Goal: Task Accomplishment & Management: Use online tool/utility

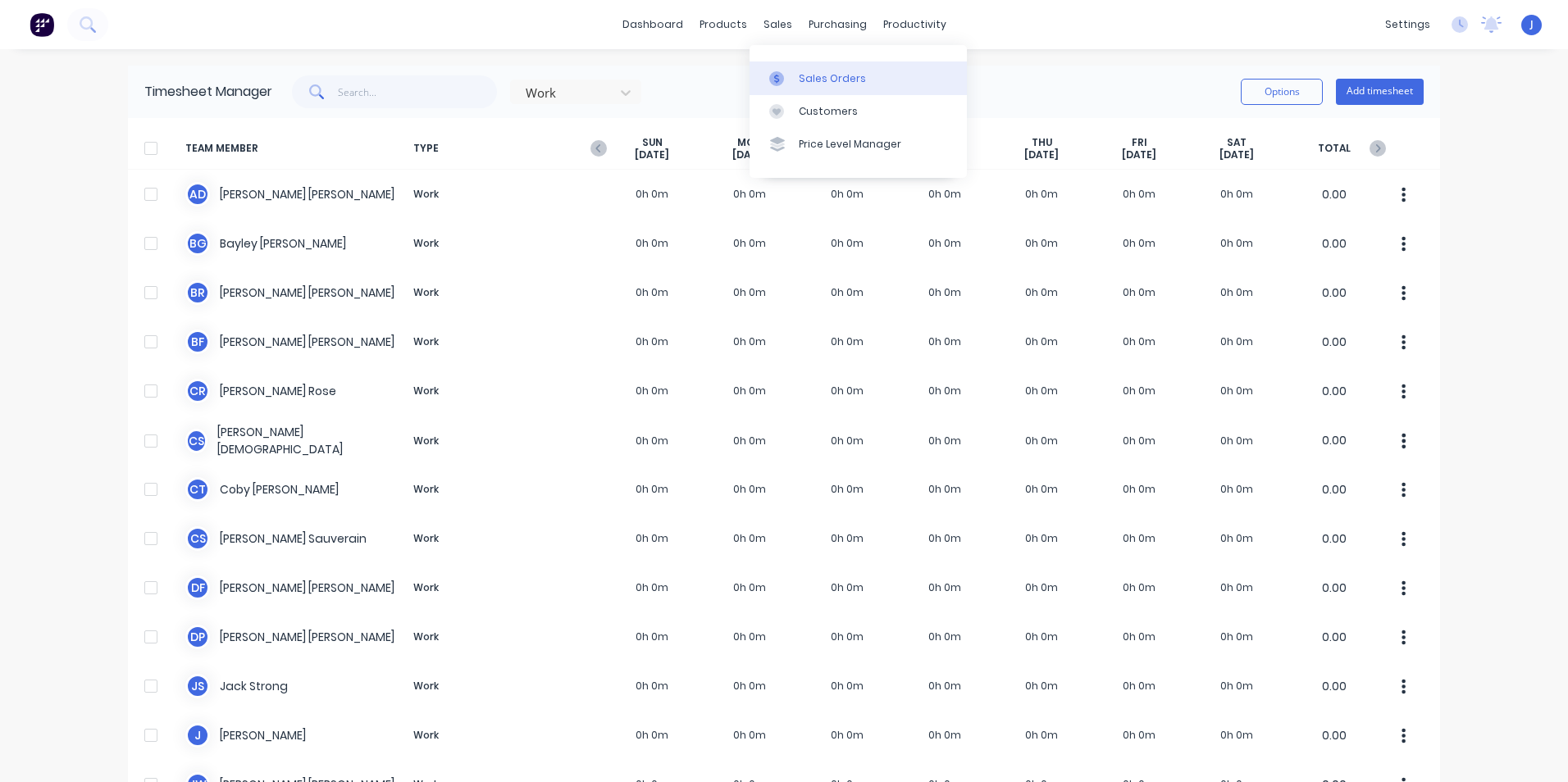
click at [801, 75] on div "Sales Orders" at bounding box center [832, 79] width 67 height 15
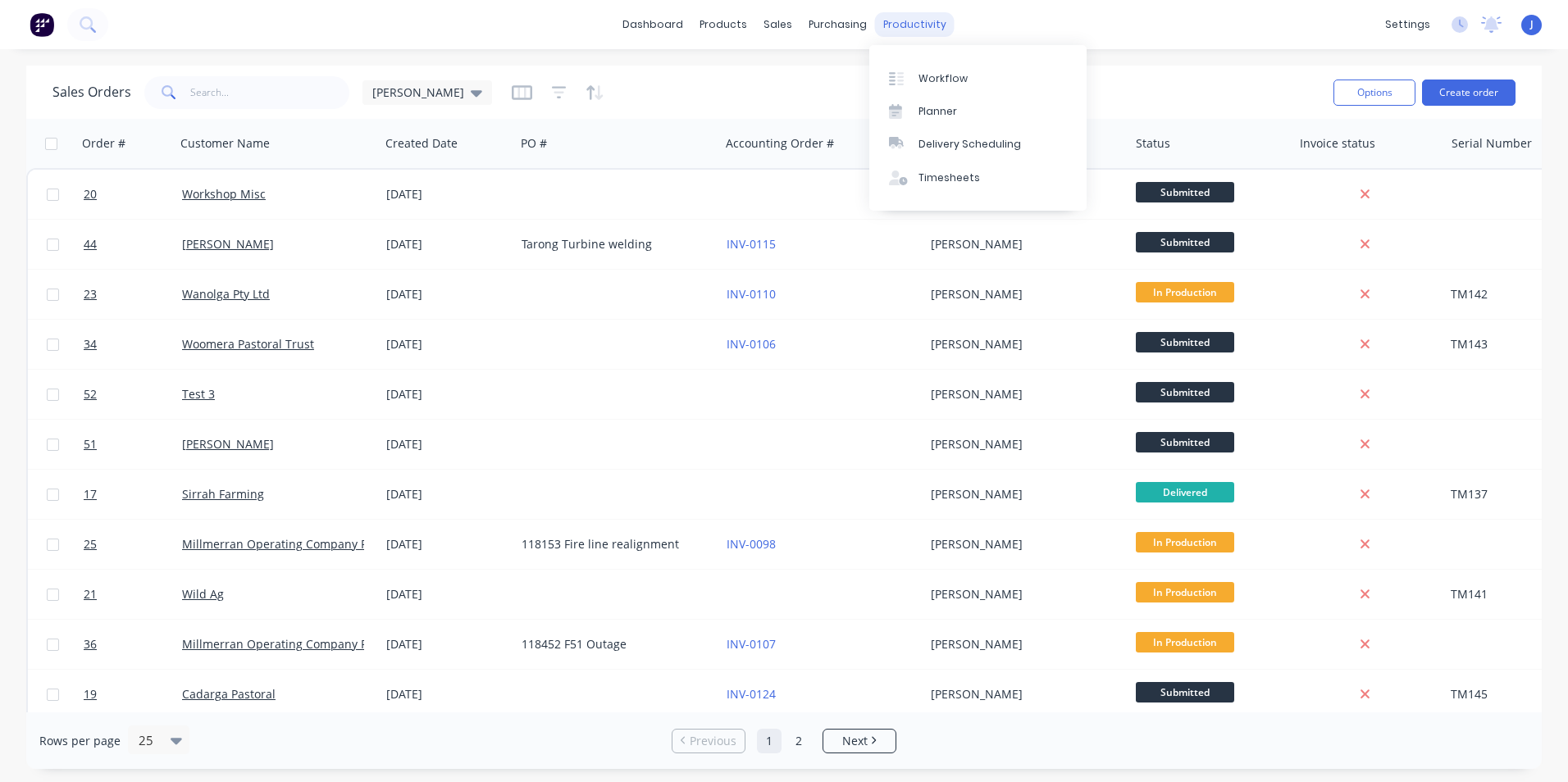
click at [933, 28] on div "productivity" at bounding box center [915, 25] width 80 height 25
click at [963, 175] on div "Timesheets" at bounding box center [949, 178] width 62 height 15
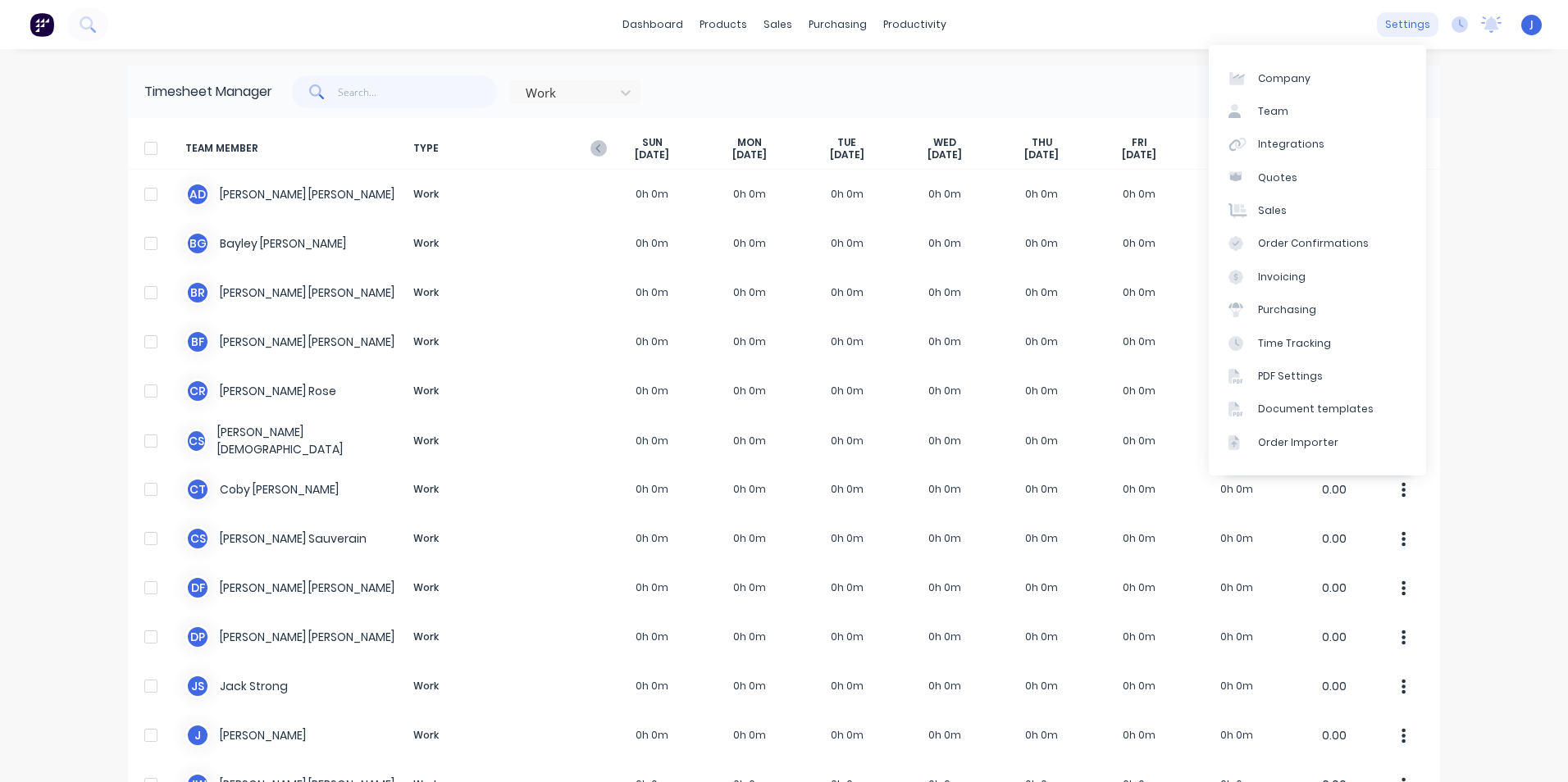
click at [1392, 24] on div "settings" at bounding box center [1407, 25] width 62 height 25
click at [1317, 137] on link "Integrations" at bounding box center [1317, 144] width 217 height 32
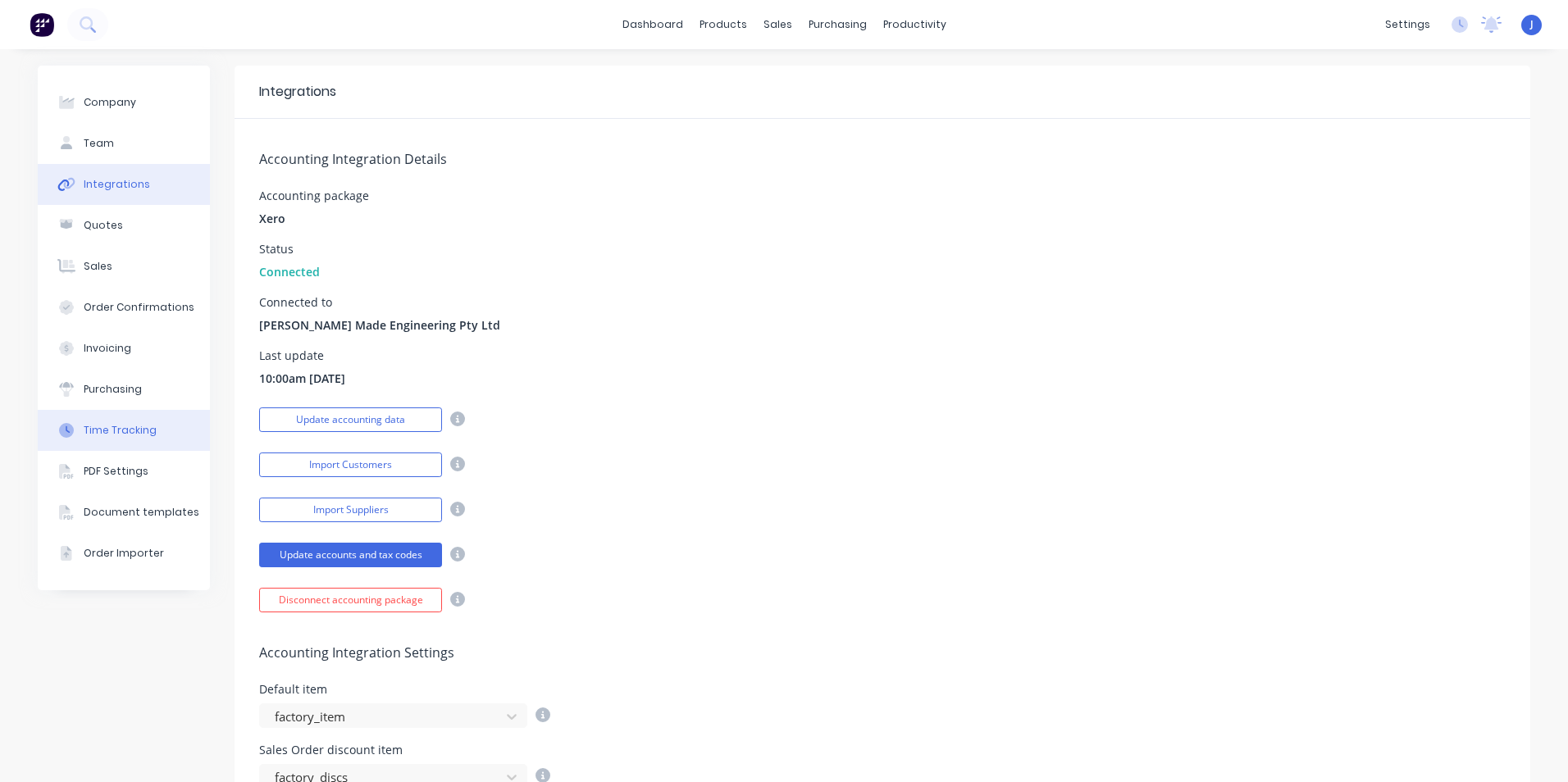
click at [133, 434] on div "Time Tracking" at bounding box center [120, 430] width 73 height 15
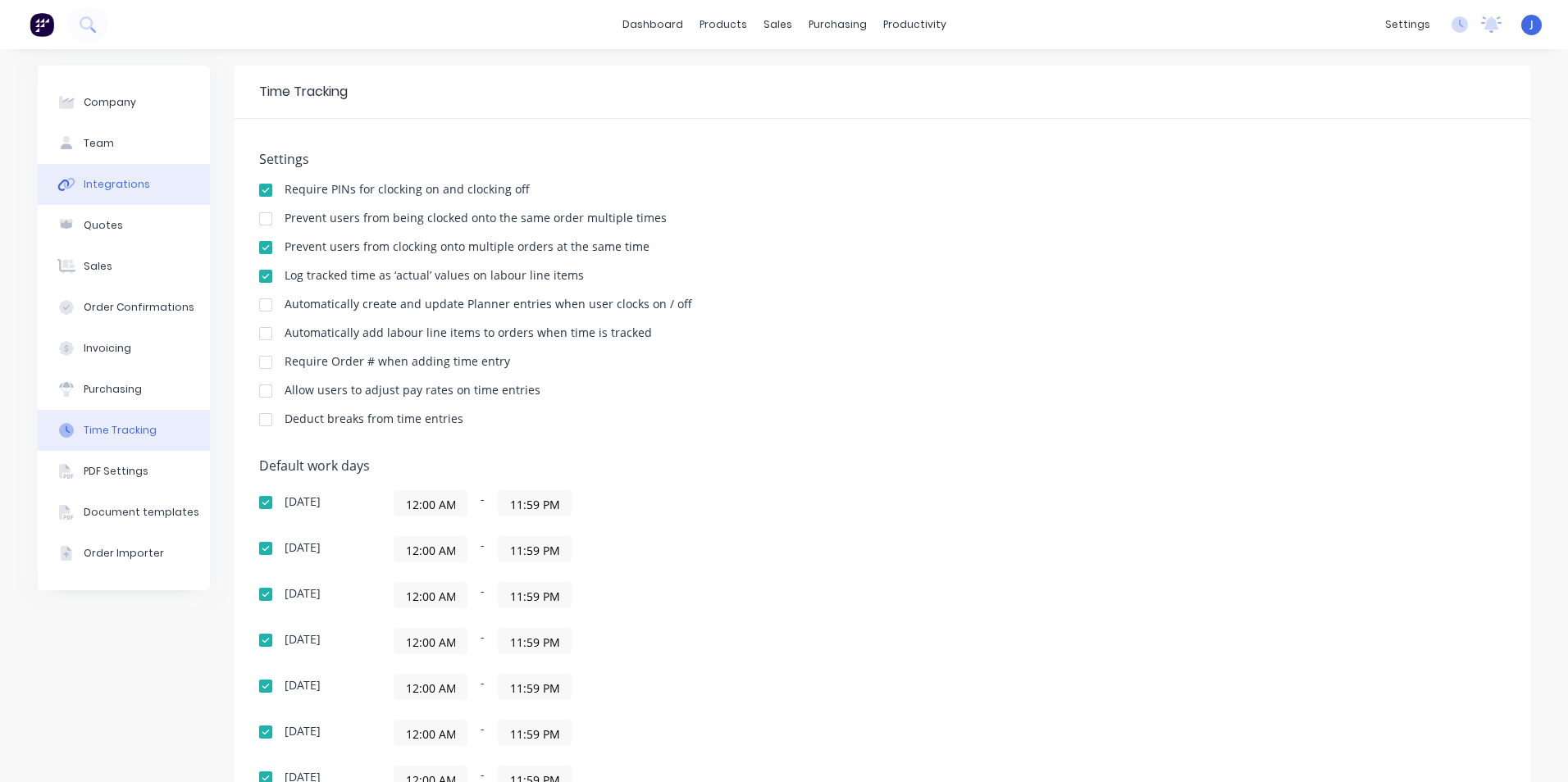
click at [145, 192] on button "Integrations" at bounding box center [123, 184] width 172 height 41
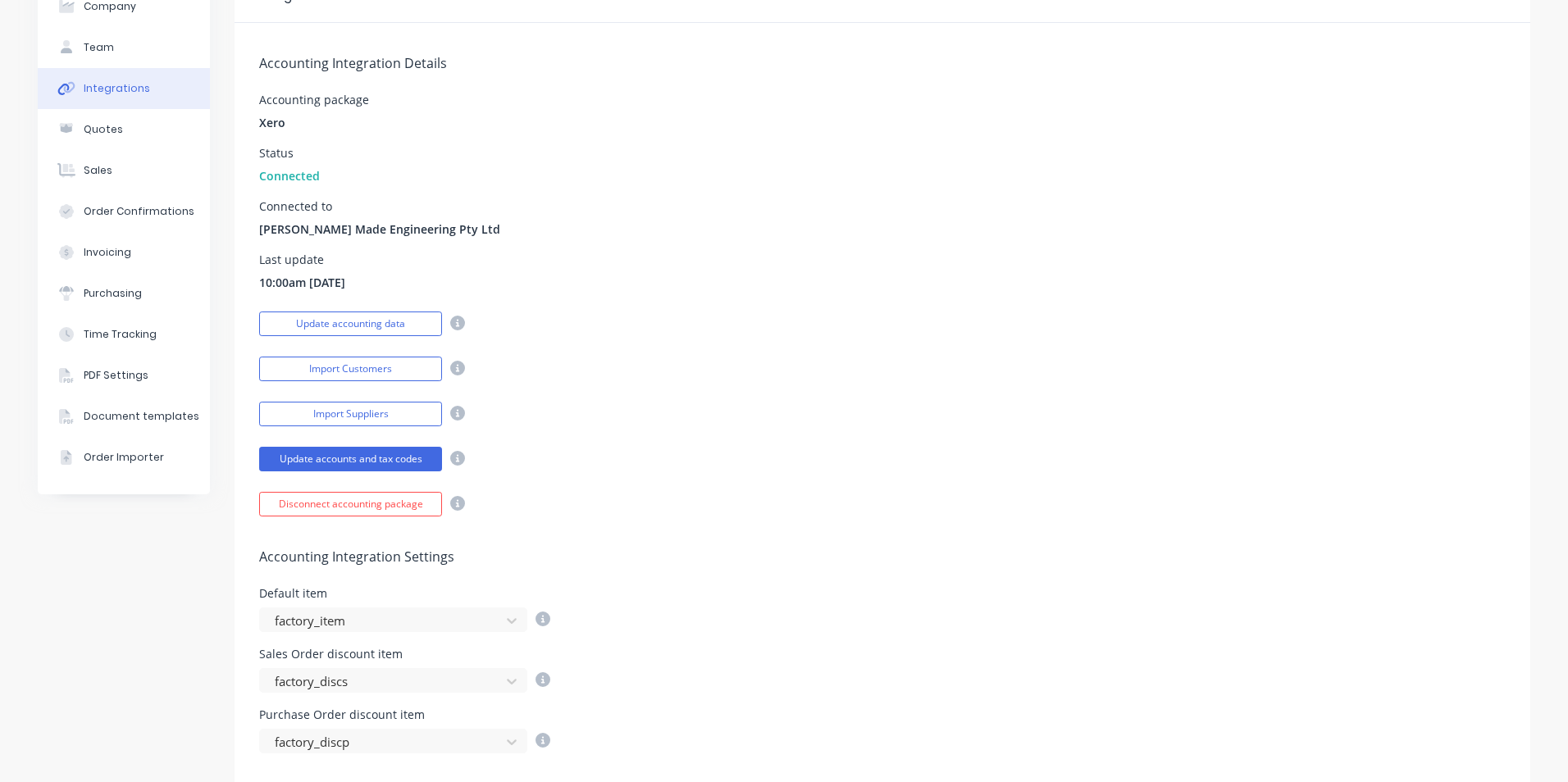
scroll to position [246, 0]
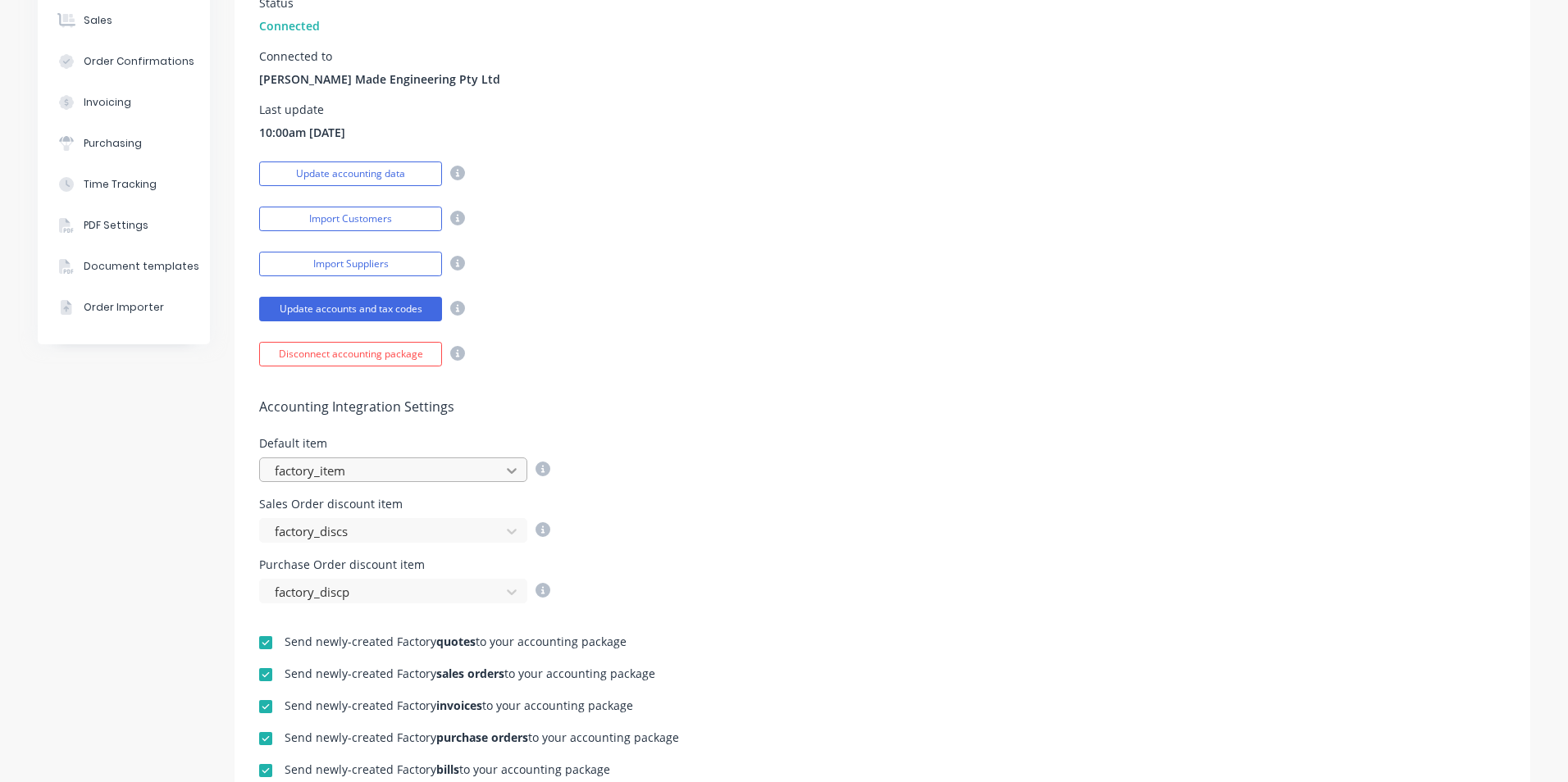
click at [508, 472] on icon at bounding box center [512, 472] width 10 height 6
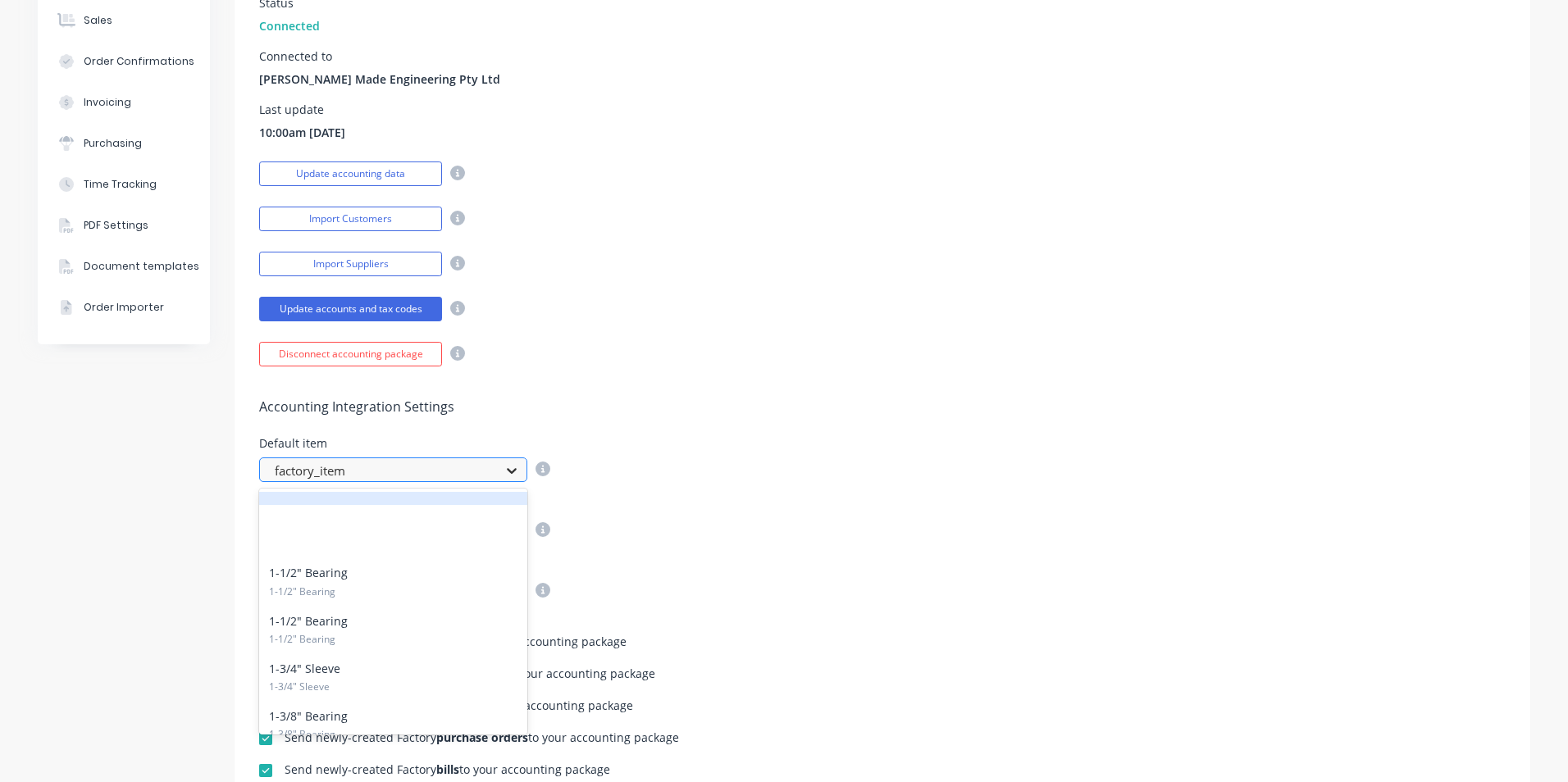
click at [507, 472] on icon at bounding box center [512, 472] width 10 height 6
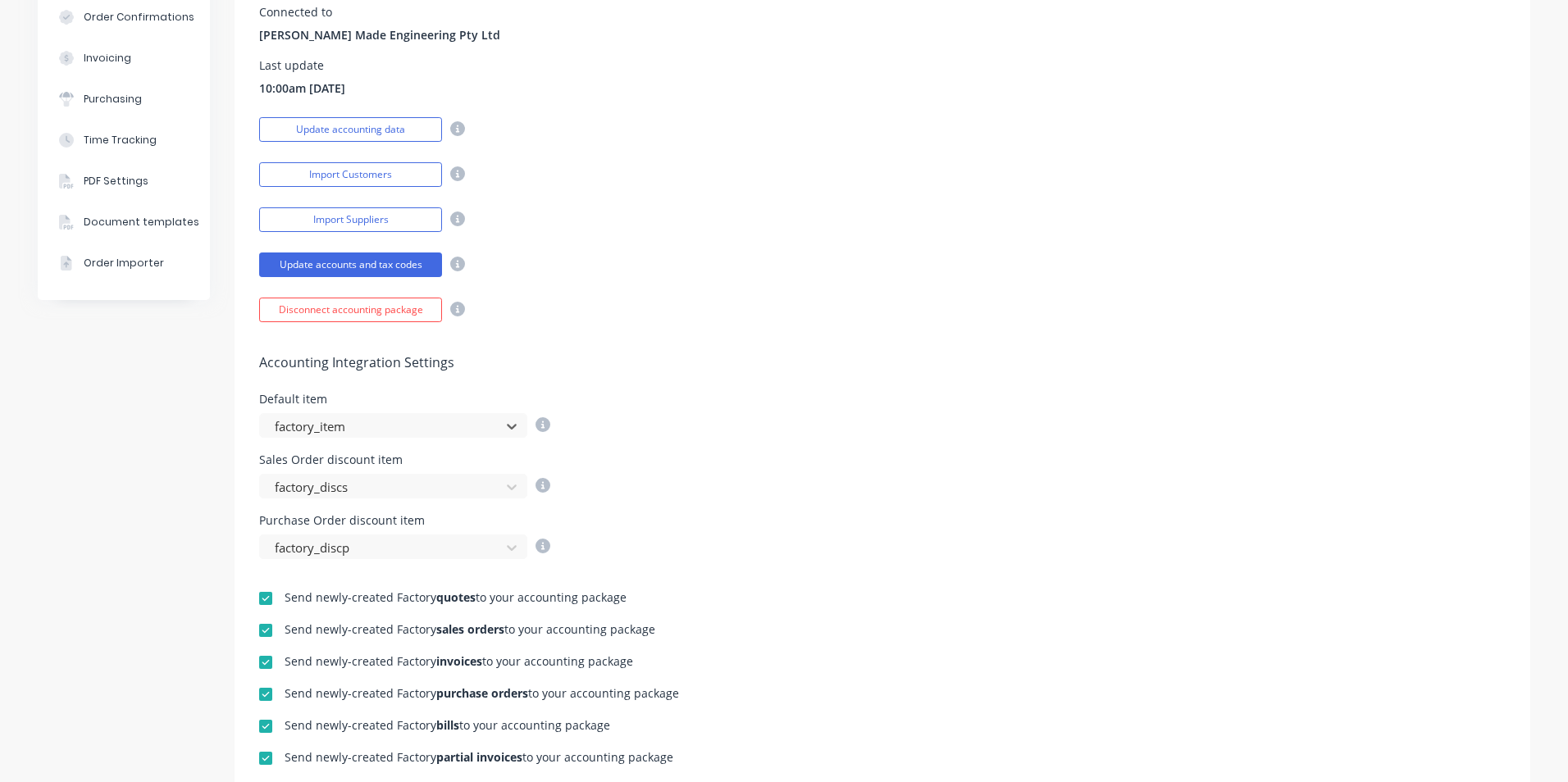
scroll to position [328, 0]
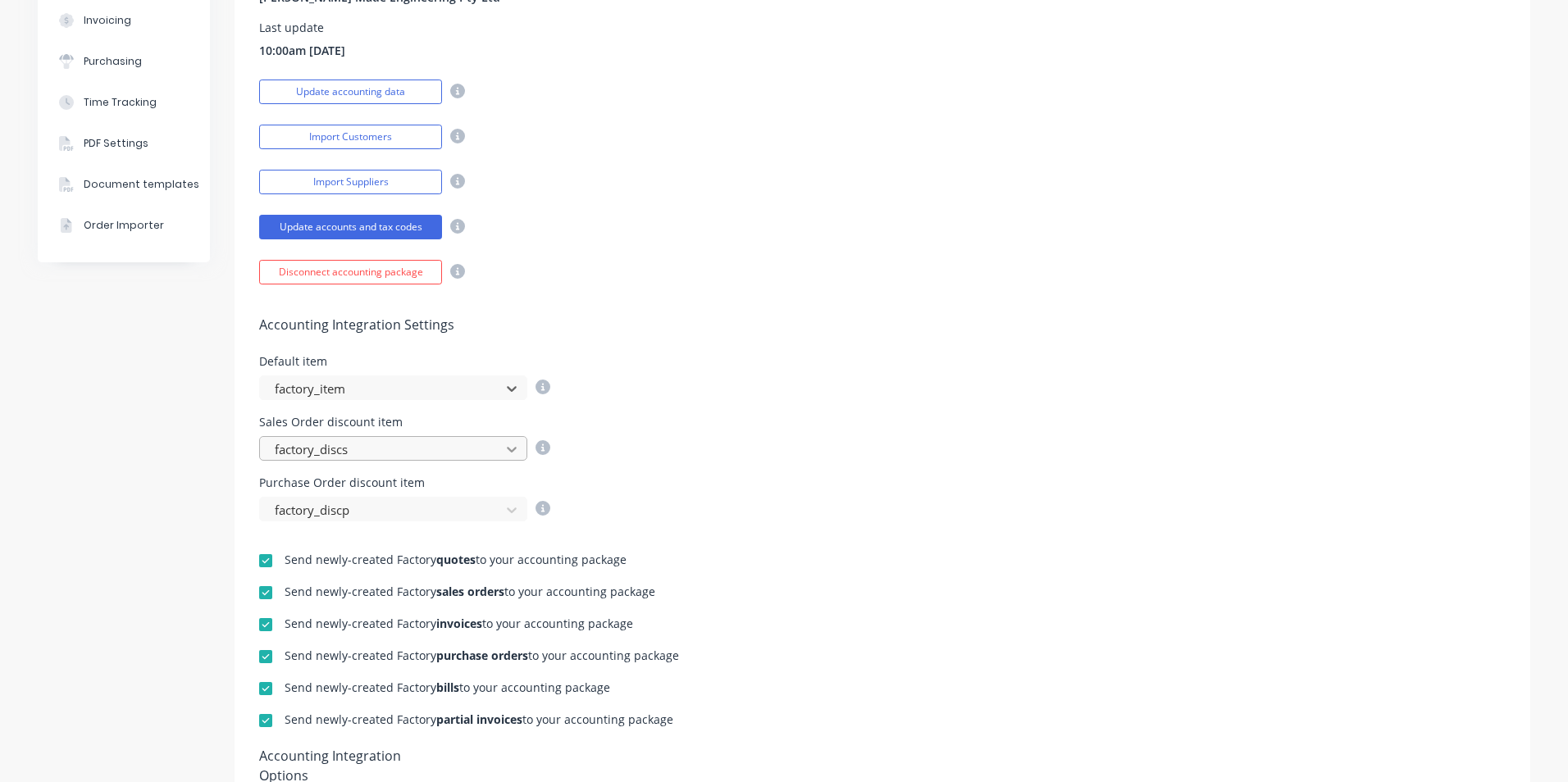
click at [510, 446] on icon at bounding box center [512, 449] width 17 height 17
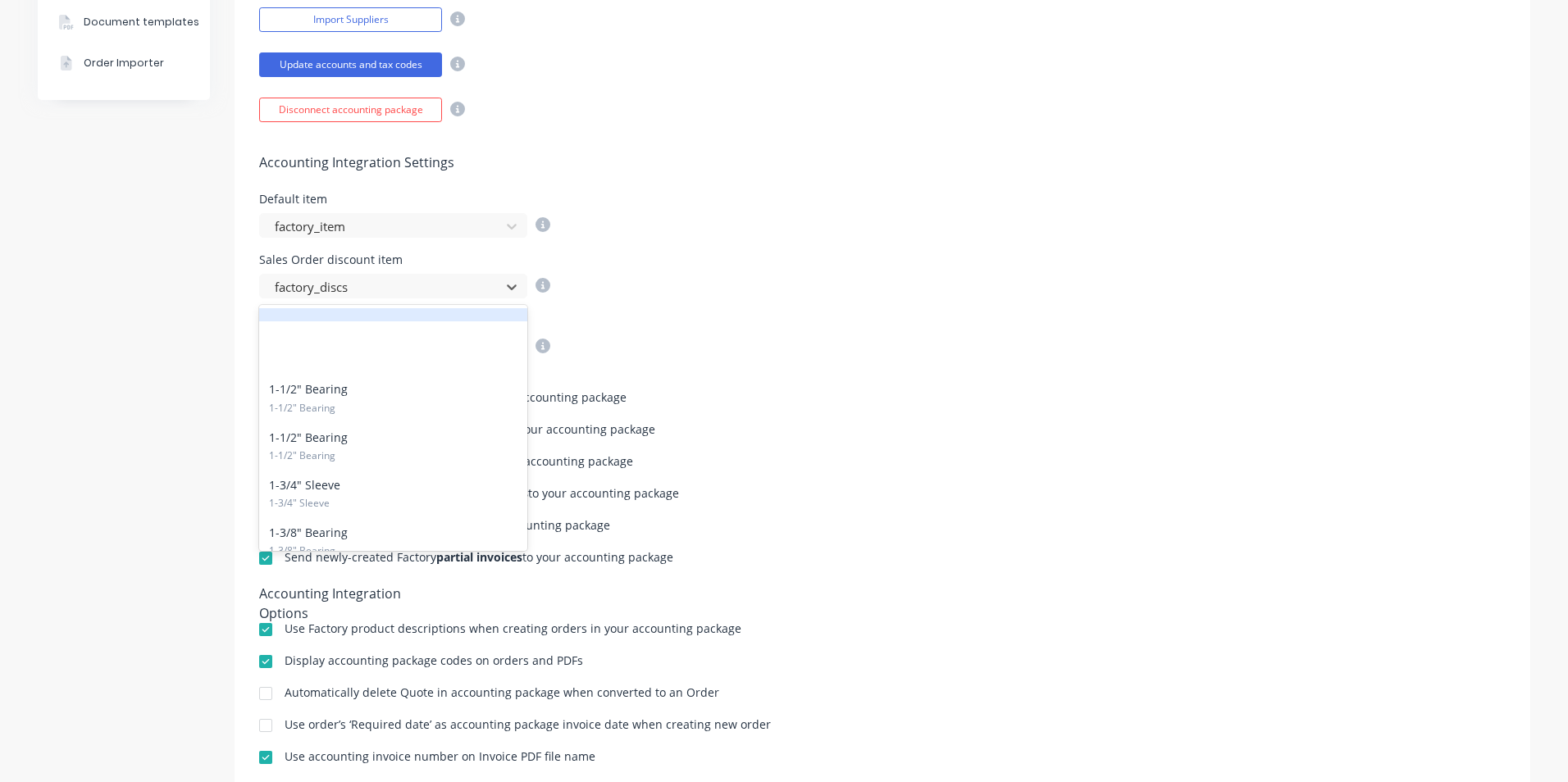
scroll to position [604, 0]
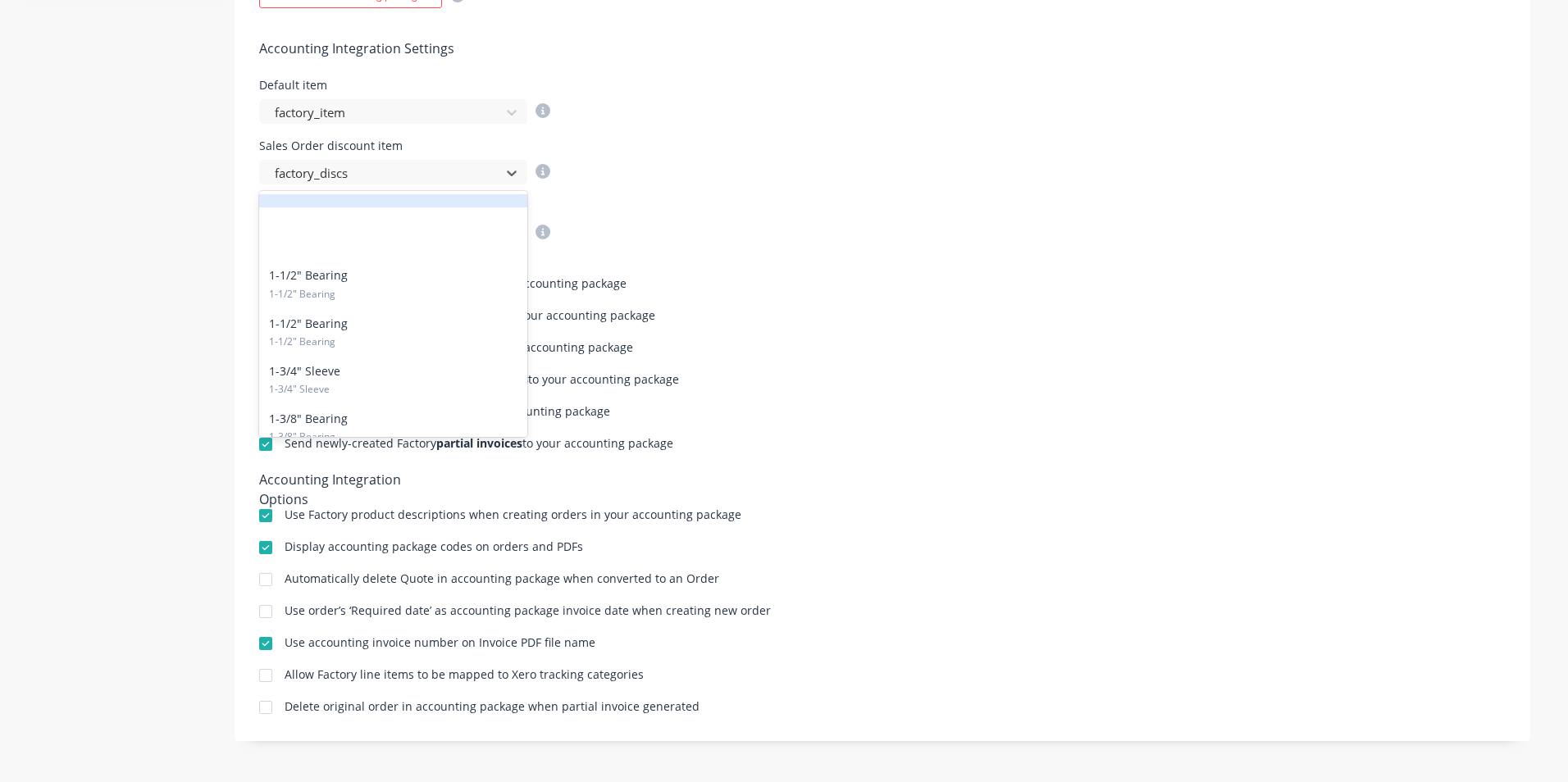
click at [641, 253] on div "Send newly-created Factory quotes to your accounting package Send newly-created…" at bounding box center [882, 481] width 1296 height 472
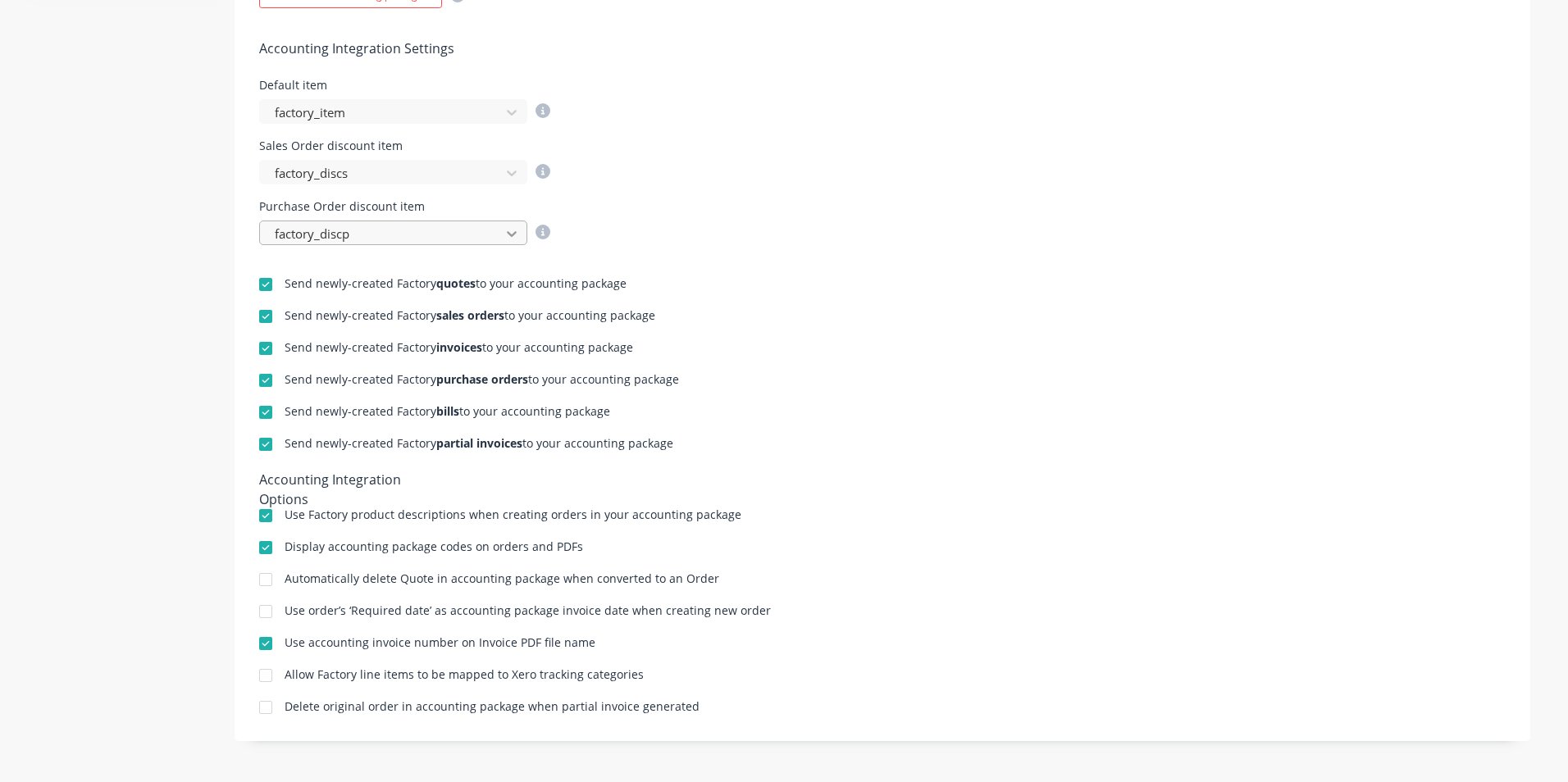
click at [514, 230] on div at bounding box center [511, 234] width 29 height 27
click at [792, 247] on div "Send newly-created Factory quotes to your accounting package Send newly-created…" at bounding box center [882, 481] width 1296 height 472
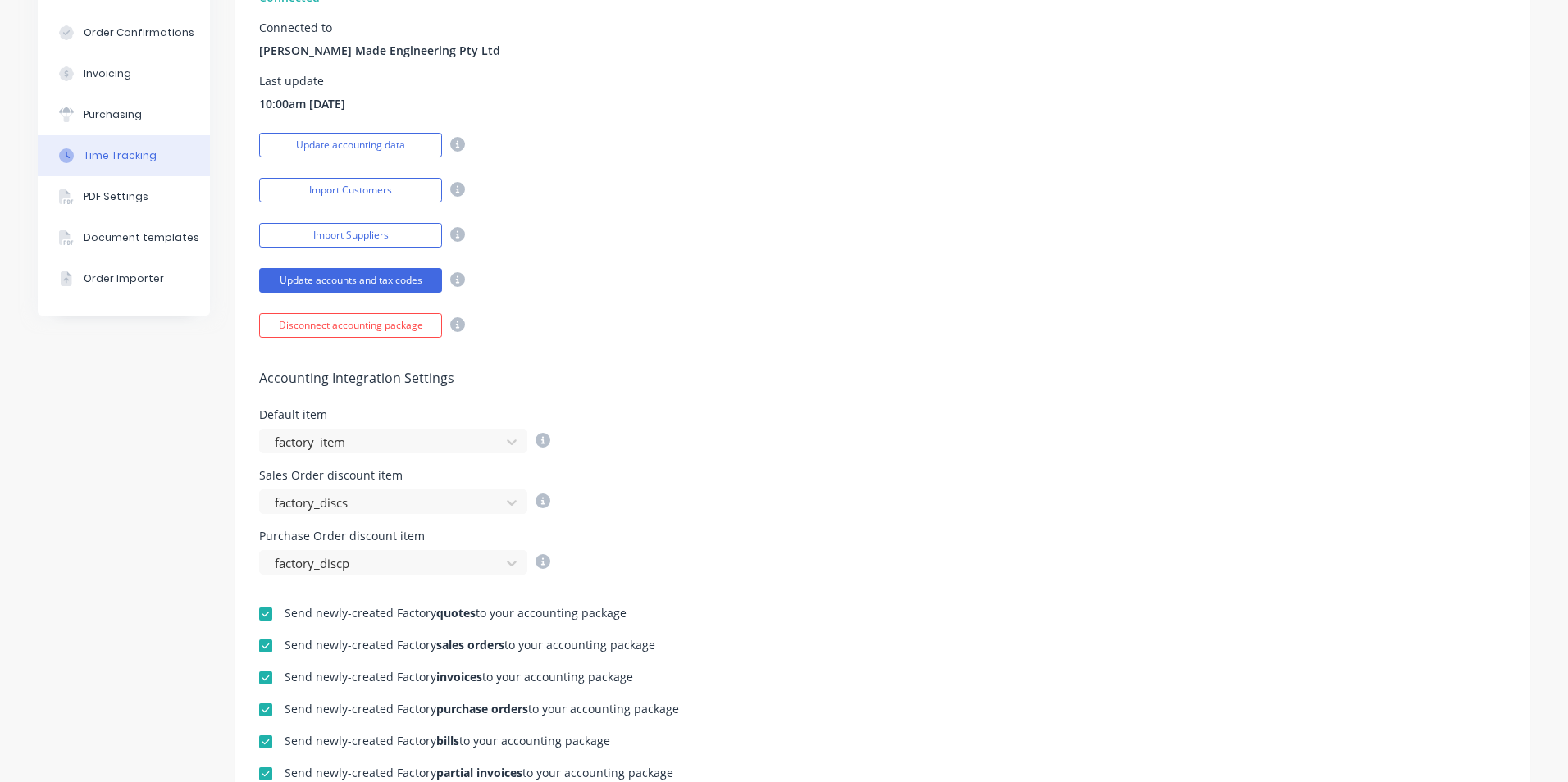
scroll to position [195, 0]
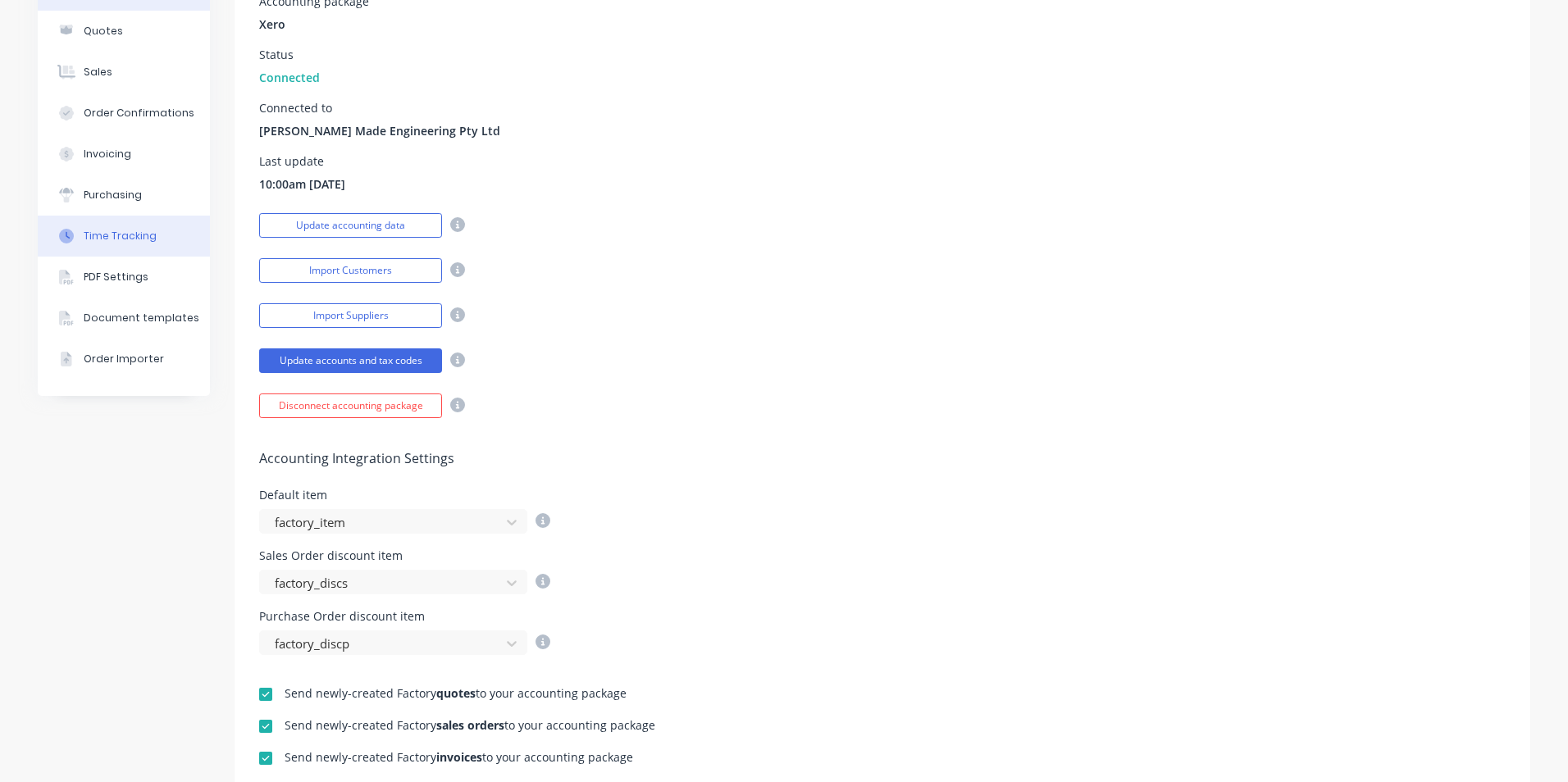
click at [118, 232] on div "Time Tracking" at bounding box center [120, 236] width 73 height 15
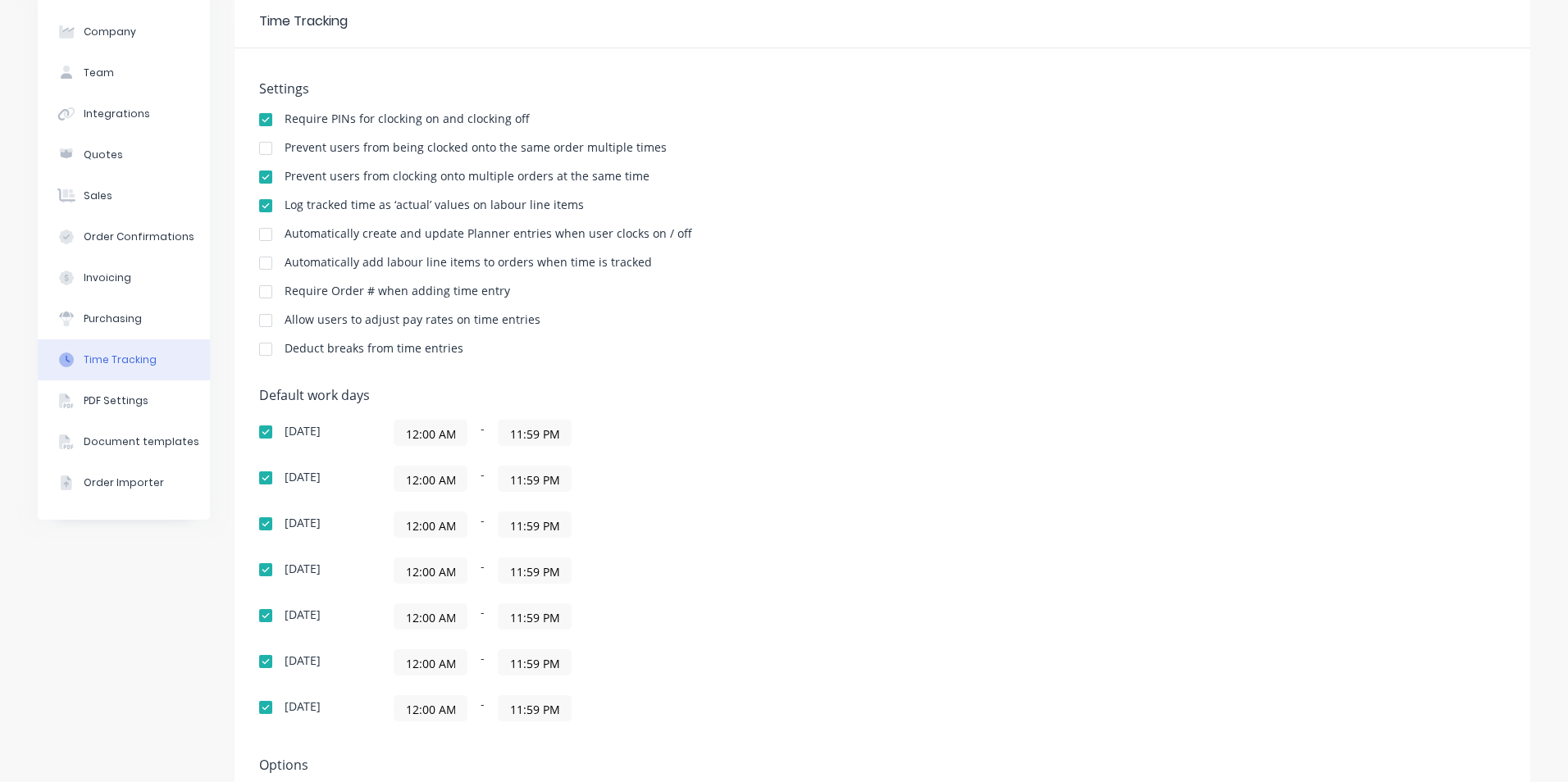
scroll to position [224, 0]
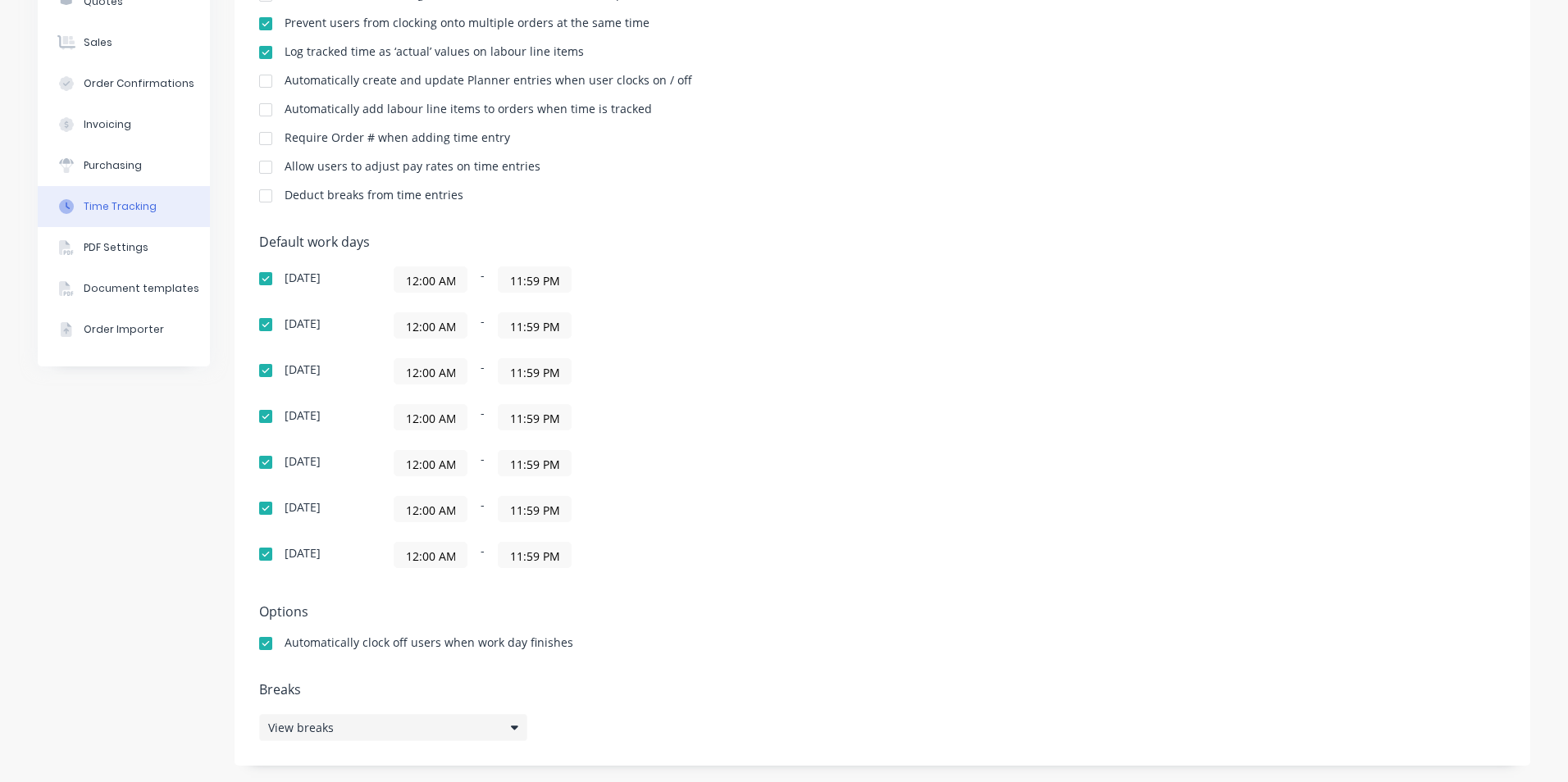
click at [502, 725] on div "View breaks" at bounding box center [393, 727] width 268 height 27
click at [750, 674] on button "edit" at bounding box center [751, 671] width 27 height 17
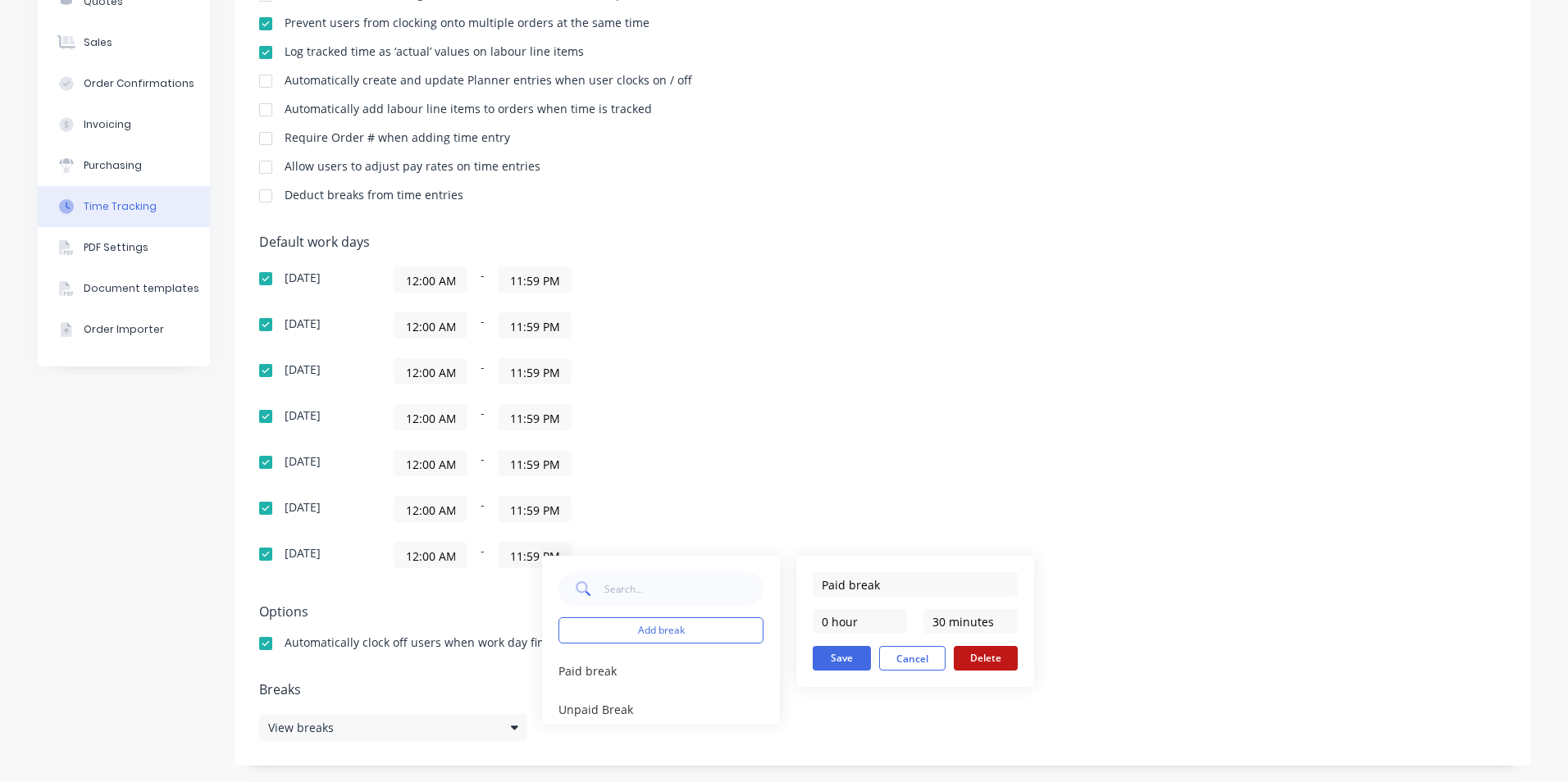
click at [973, 656] on button "Delete" at bounding box center [985, 658] width 64 height 25
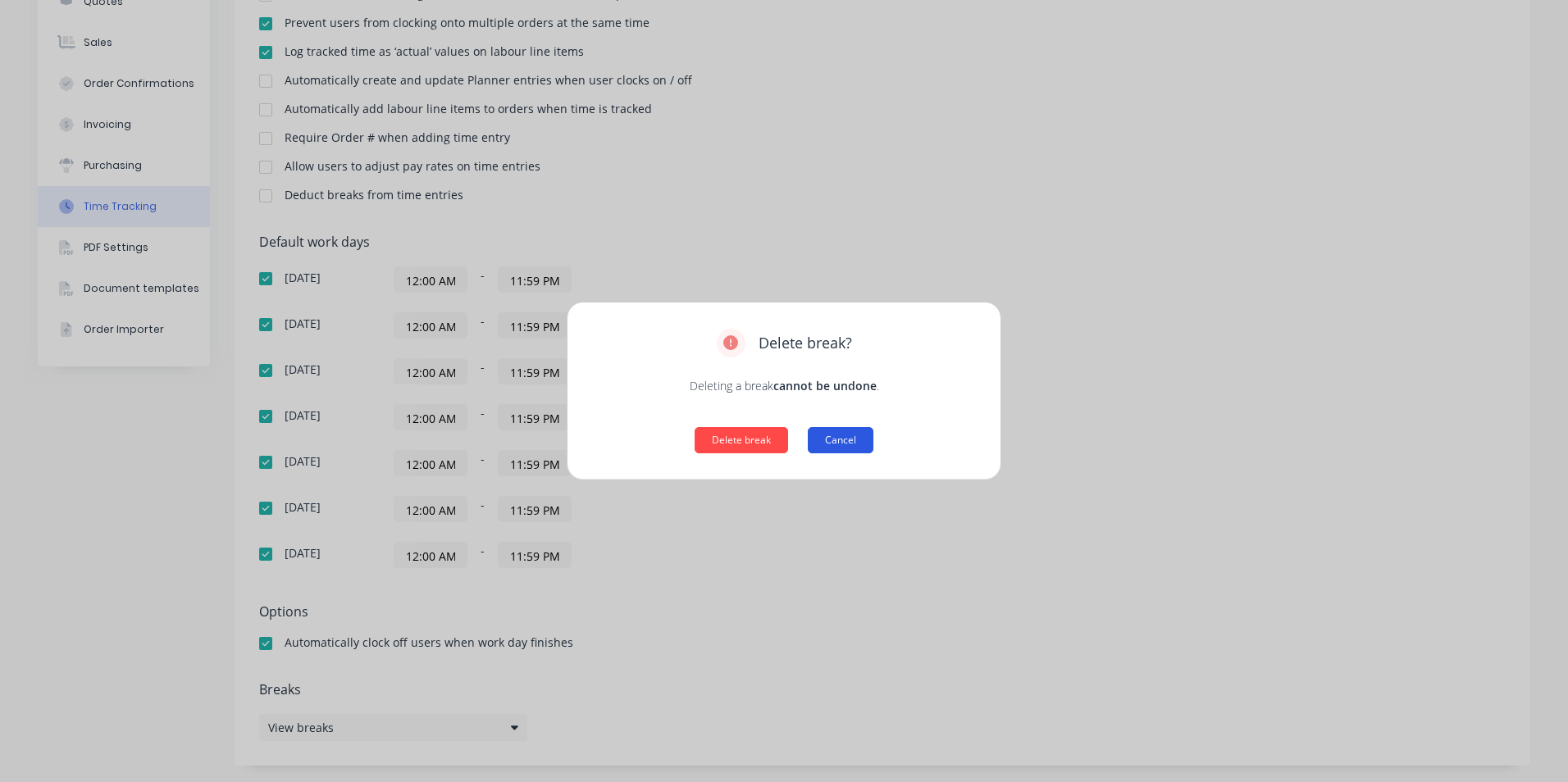
click at [861, 441] on button "Cancel" at bounding box center [840, 440] width 66 height 27
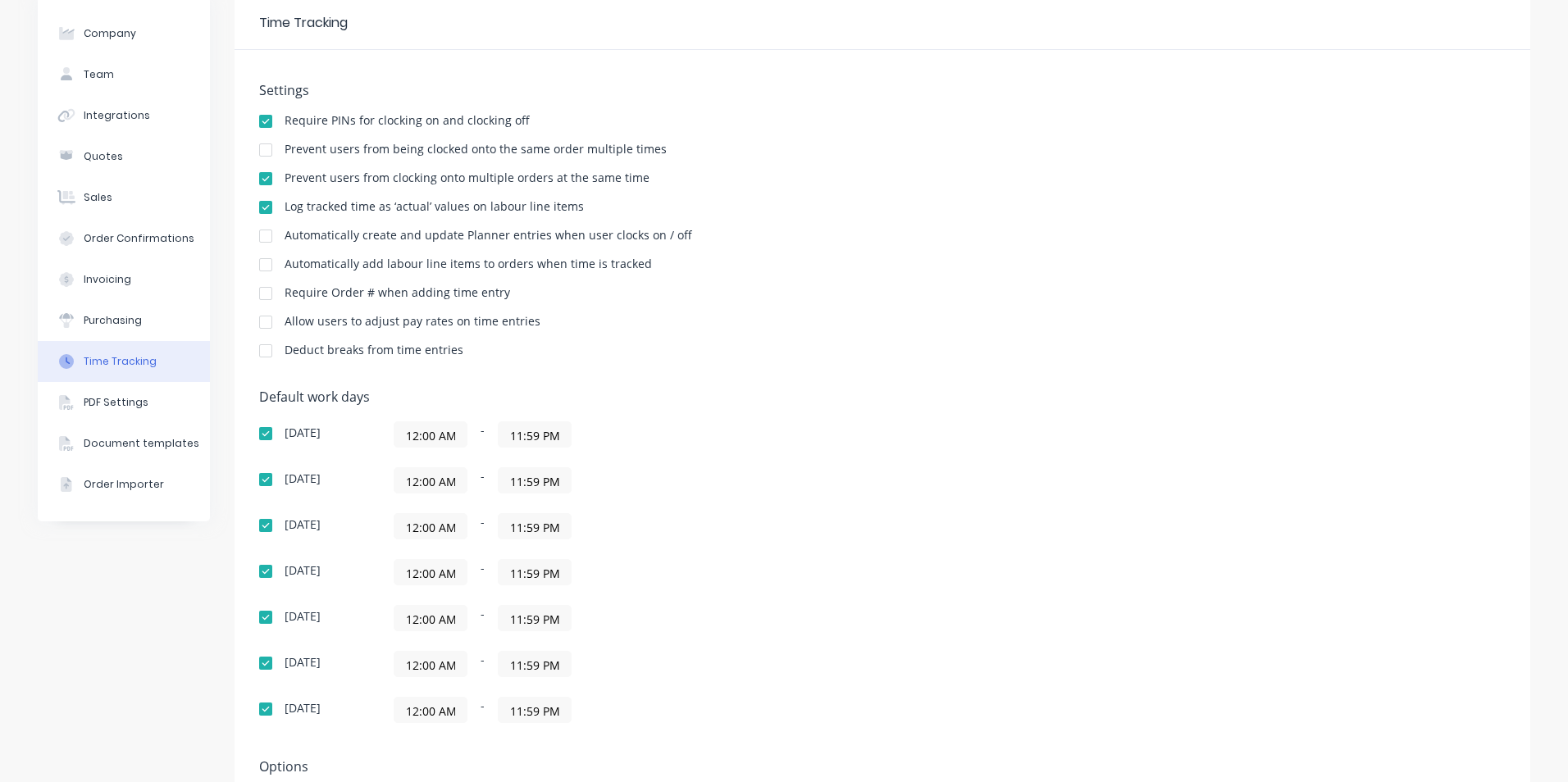
scroll to position [0, 0]
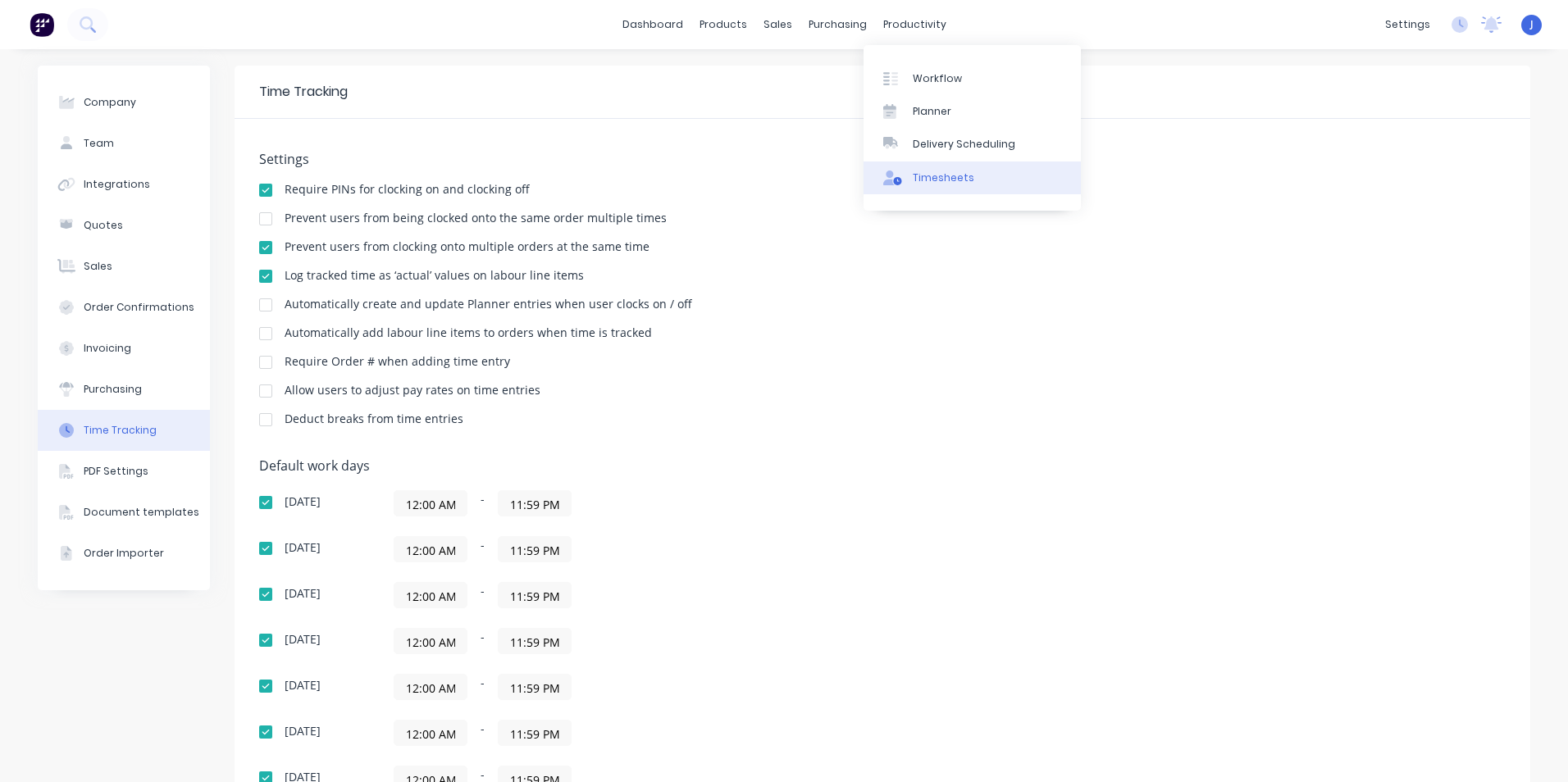
click at [935, 181] on div "Timesheets" at bounding box center [944, 178] width 62 height 15
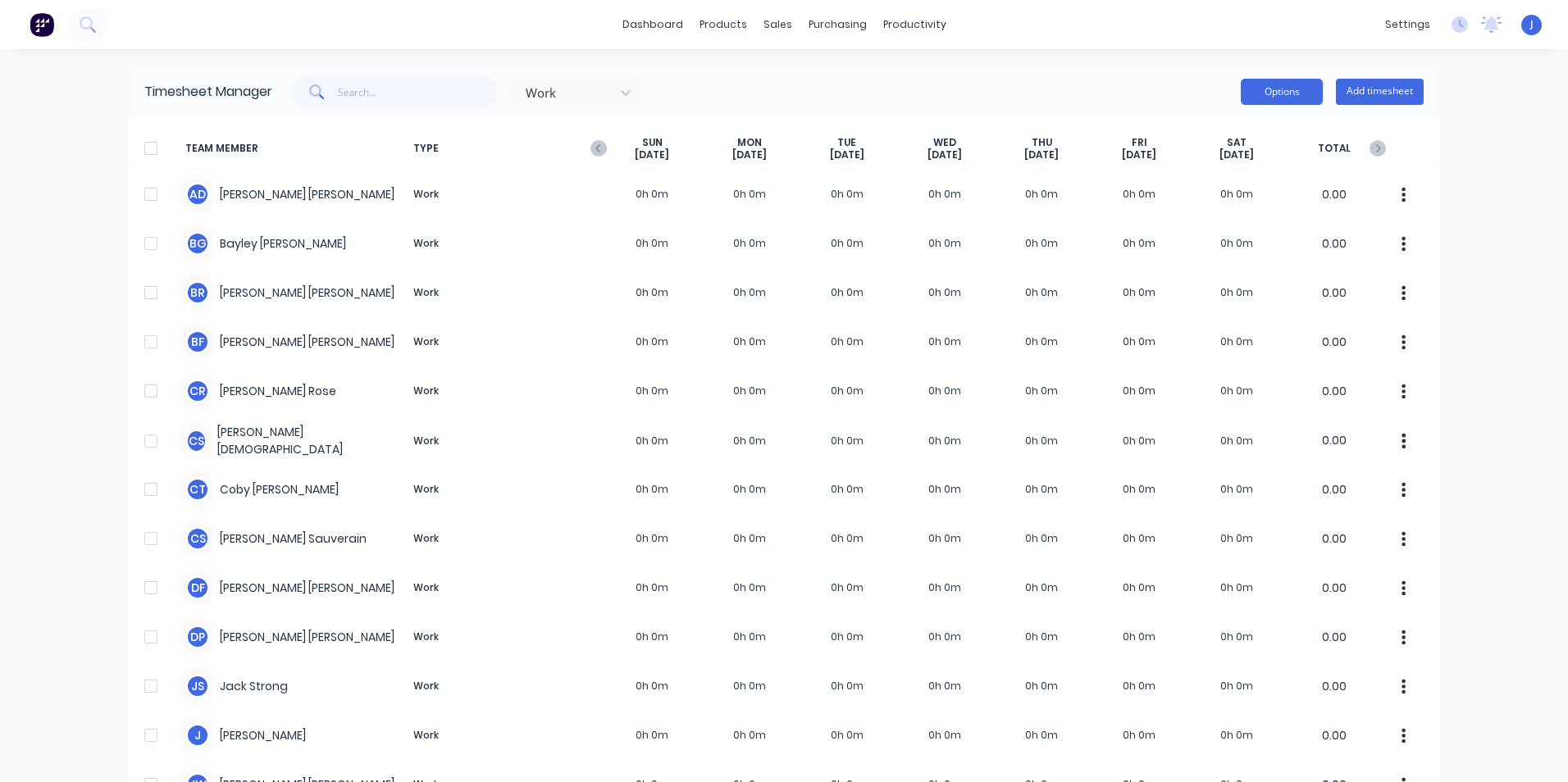
click at [1284, 95] on button "Options" at bounding box center [1282, 92] width 82 height 27
click at [1462, 210] on div "dashboard products sales purchasing productivity dashboard products Product Cat…" at bounding box center [784, 391] width 1568 height 782
click at [592, 152] on icon "button" at bounding box center [598, 148] width 17 height 17
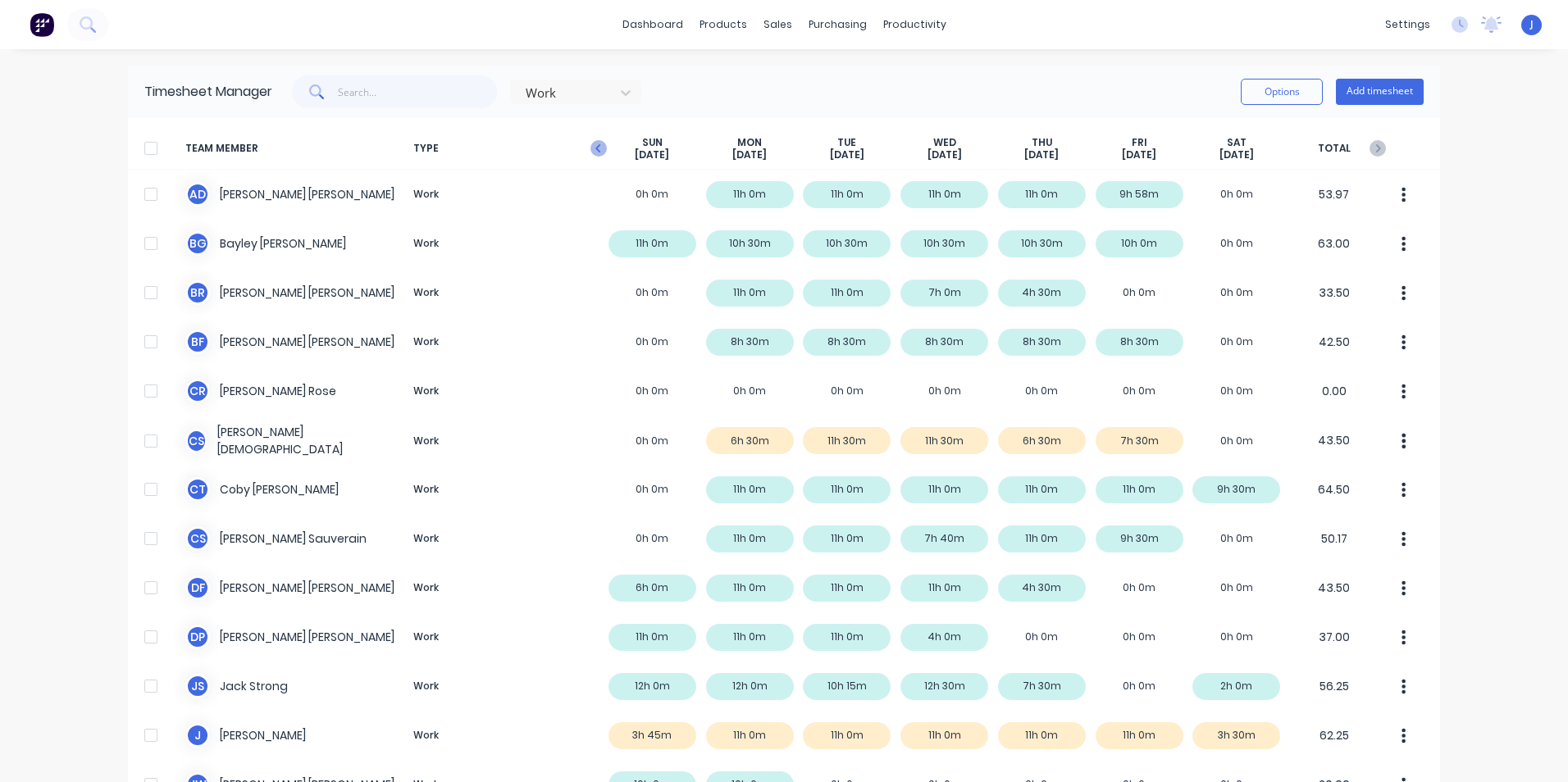
click at [590, 147] on icon "button" at bounding box center [598, 148] width 17 height 17
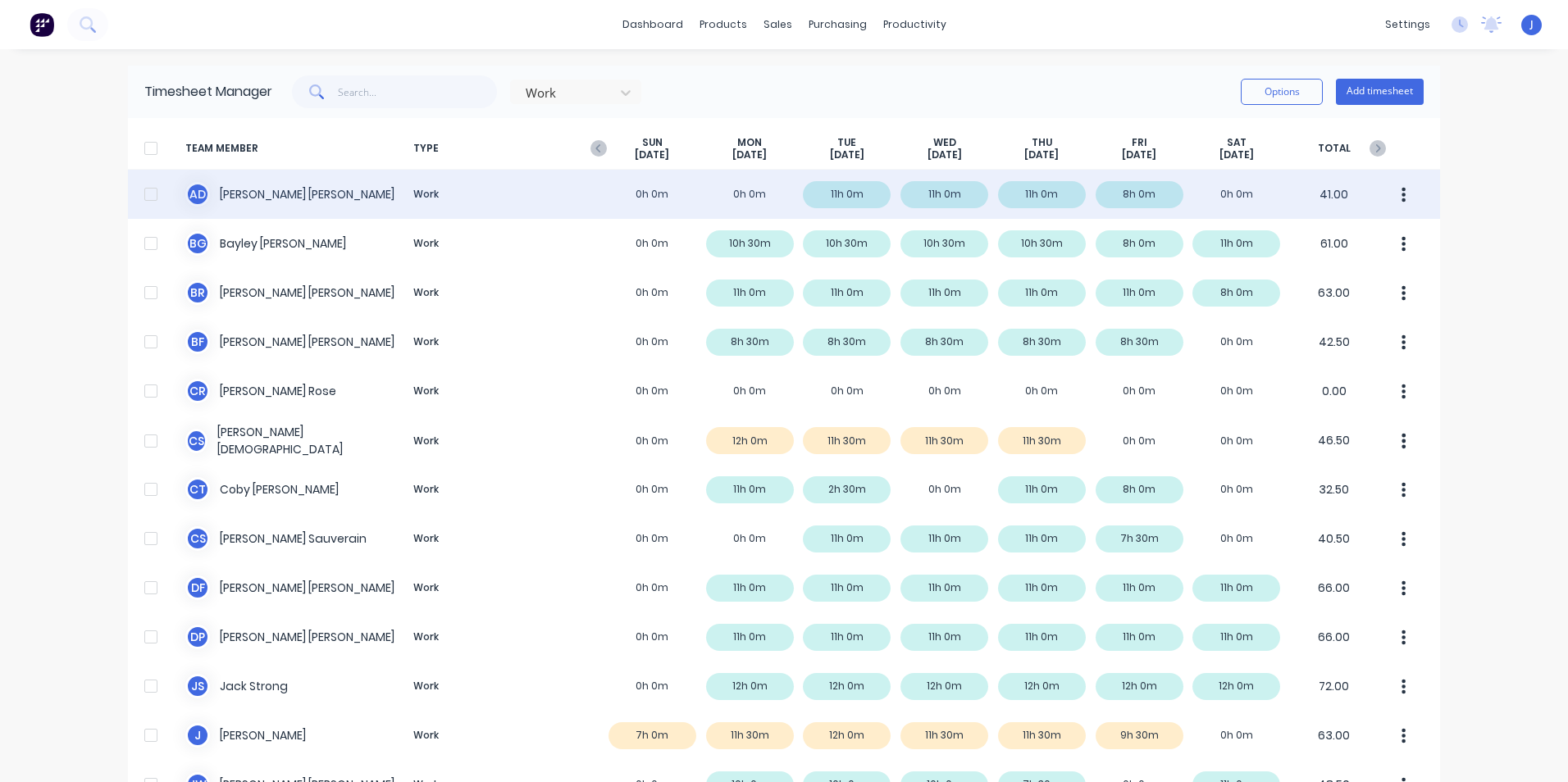
click at [139, 191] on div at bounding box center [151, 194] width 32 height 32
click at [1402, 195] on icon "button" at bounding box center [1404, 195] width 4 height 15
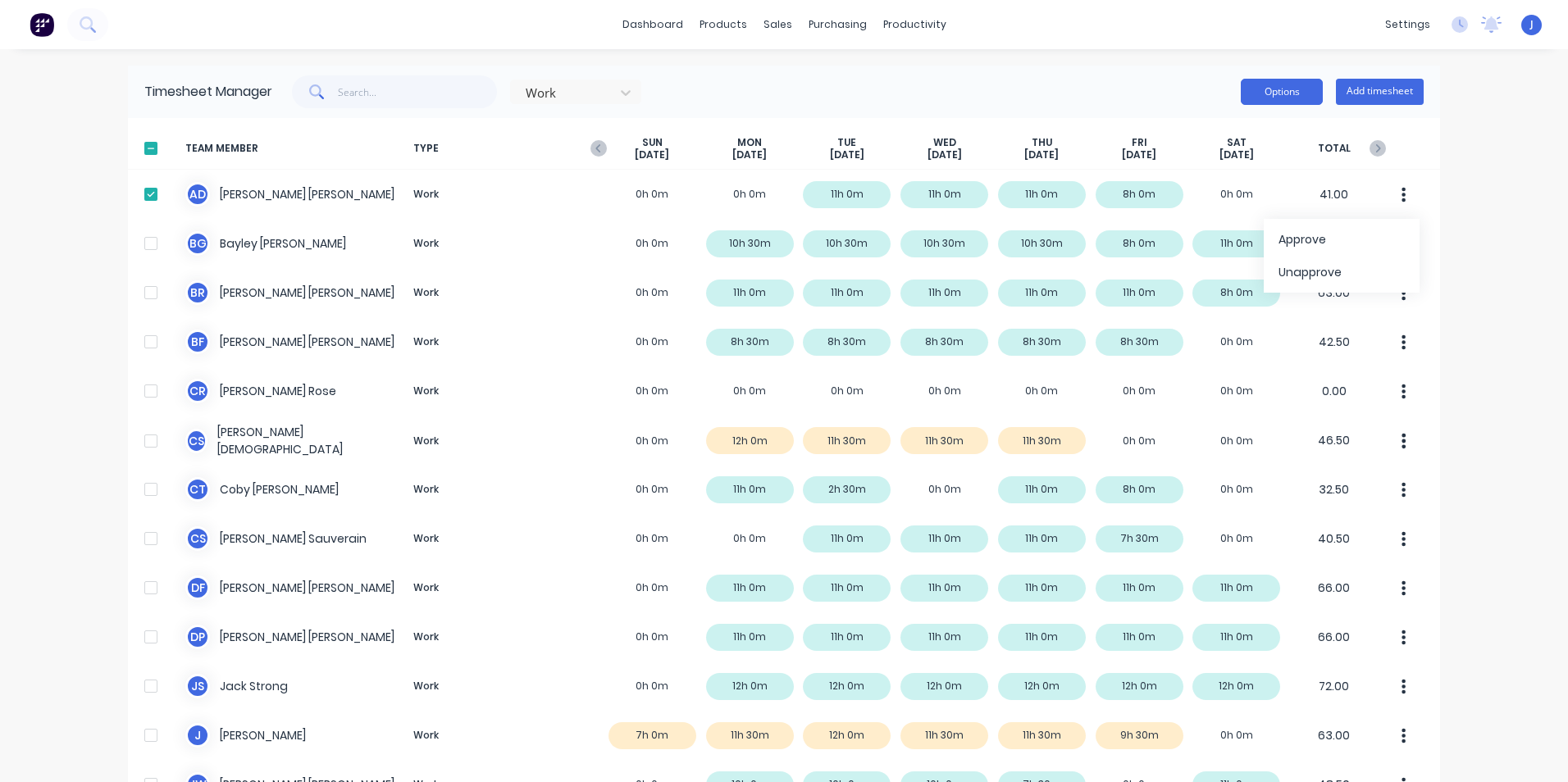
click at [1300, 97] on button "Options" at bounding box center [1282, 92] width 82 height 27
click at [1277, 228] on div "Export" at bounding box center [1245, 232] width 127 height 24
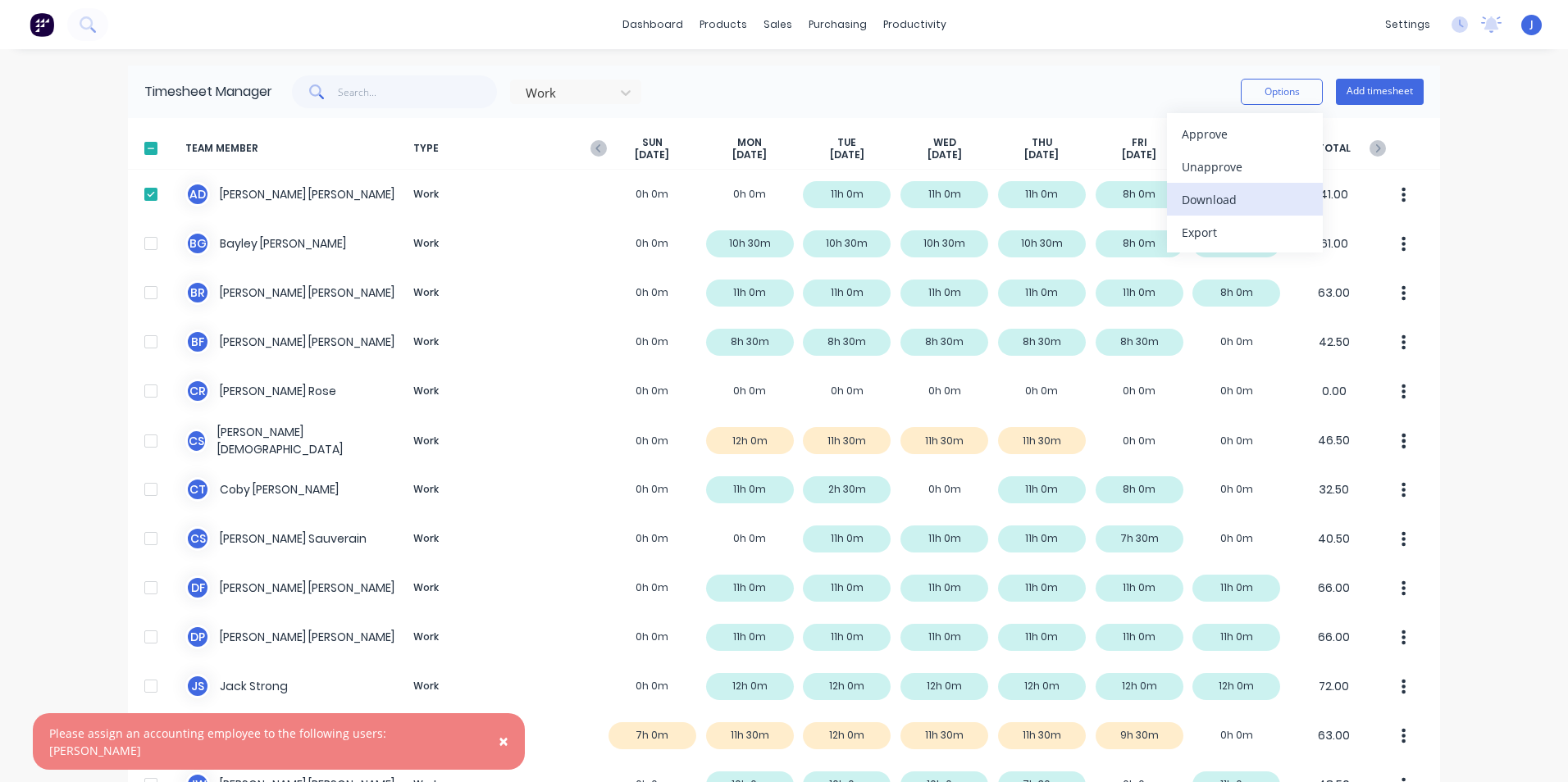
click at [1219, 202] on div "Download" at bounding box center [1245, 200] width 127 height 24
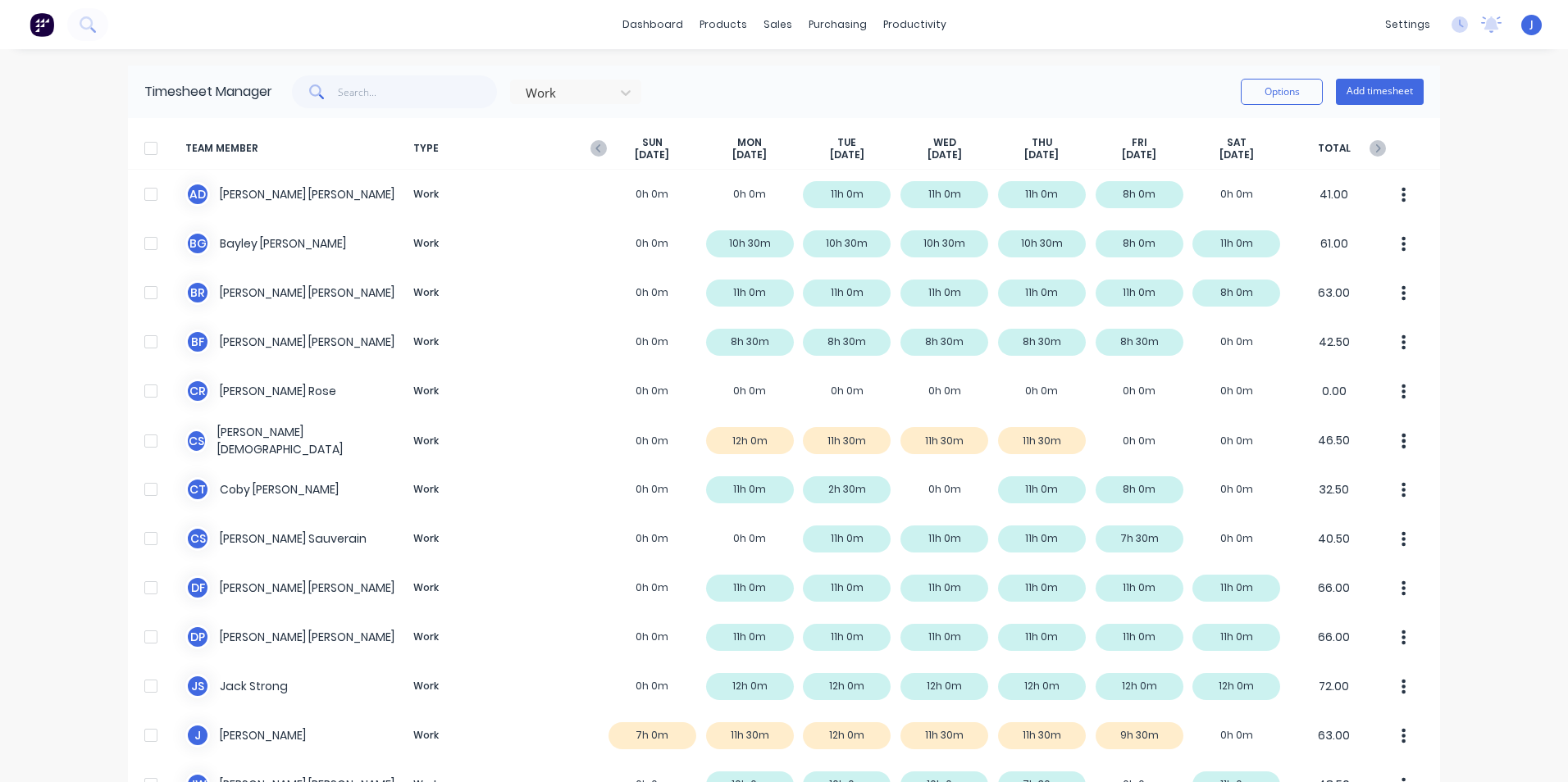
drag, startPoint x: 140, startPoint y: 191, endPoint x: 272, endPoint y: 164, distance: 134.7
click at [140, 191] on div at bounding box center [151, 194] width 32 height 32
click at [1251, 90] on button "Options" at bounding box center [1282, 92] width 82 height 27
click at [1225, 229] on div "Export" at bounding box center [1245, 232] width 127 height 24
